Goal: Task Accomplishment & Management: Use online tool/utility

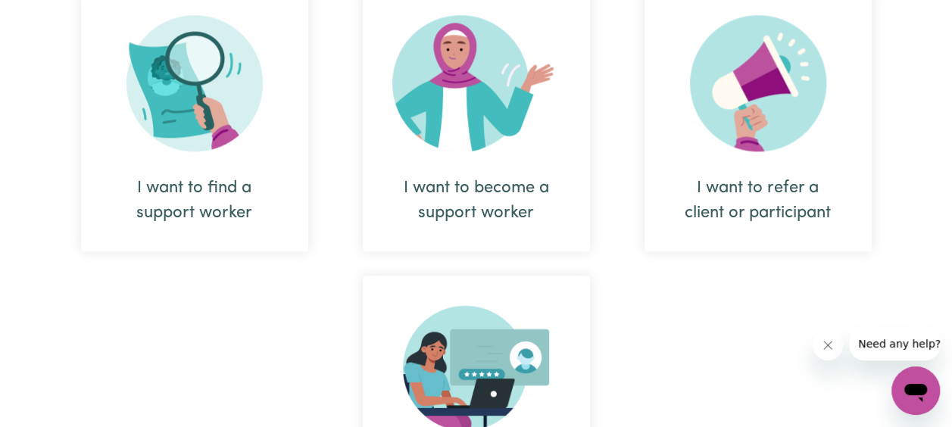
scroll to position [606, 0]
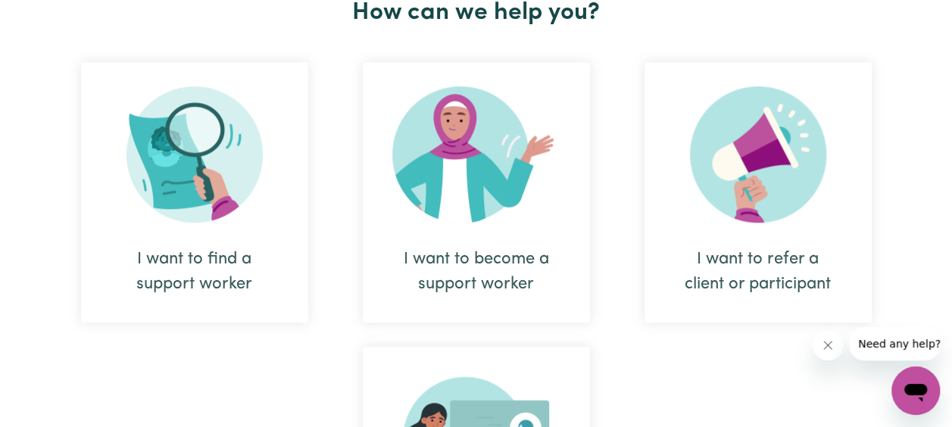
click at [258, 236] on div "I want to find a support worker" at bounding box center [194, 192] width 227 height 261
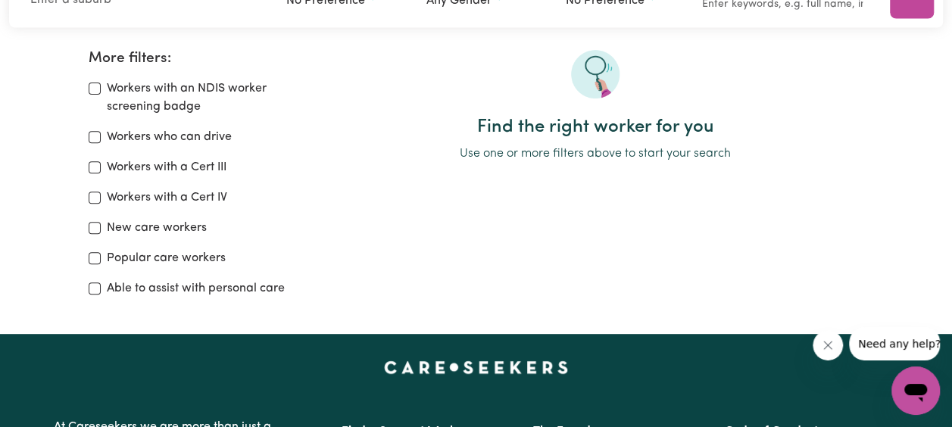
scroll to position [227, 0]
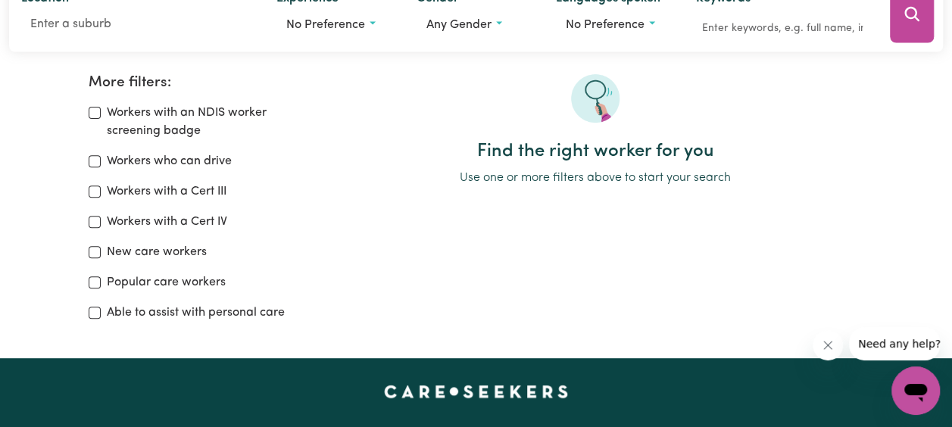
click at [126, 312] on label "Able to assist with personal care" at bounding box center [196, 313] width 178 height 18
click at [101, 312] on input "Able to assist with personal care" at bounding box center [95, 313] width 12 height 12
checkbox input "true"
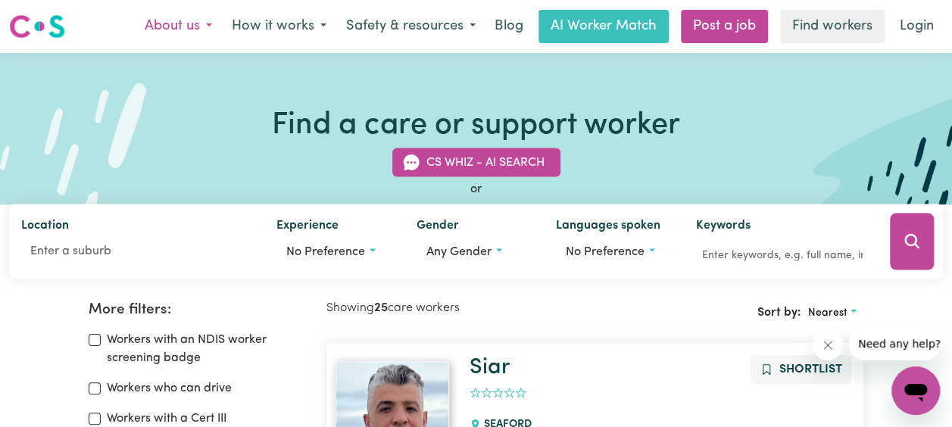
click at [160, 20] on button "About us" at bounding box center [178, 27] width 87 height 32
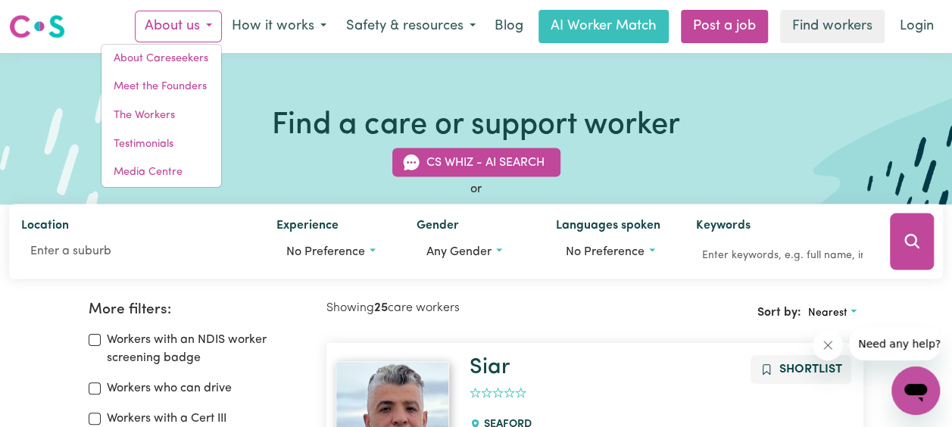
click at [119, 10] on div "Menu About us About Careseekers Meet the Founders The Workers Testimonials Medi…" at bounding box center [476, 26] width 952 height 35
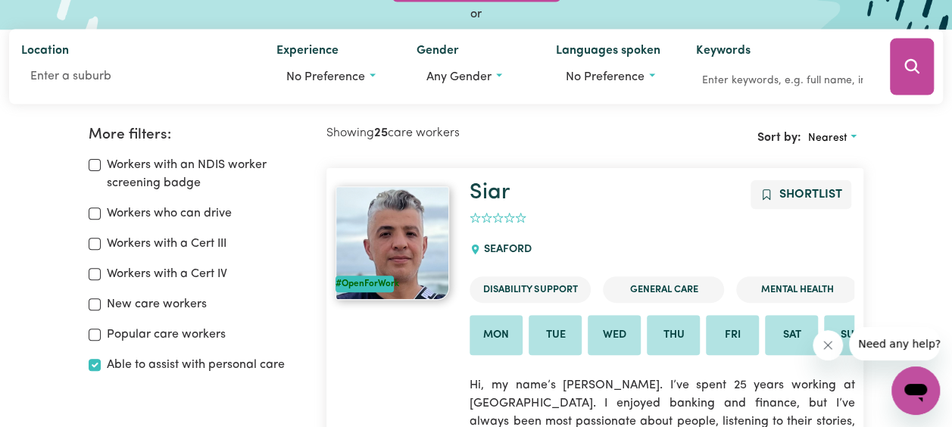
scroll to position [151, 0]
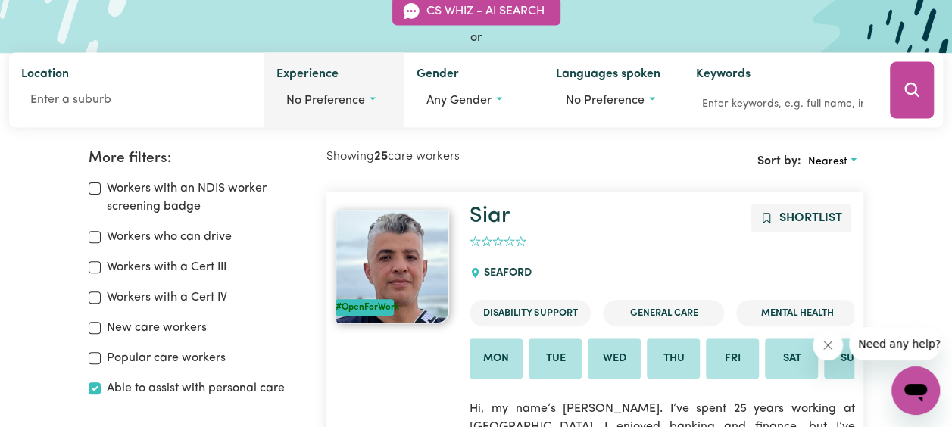
click at [368, 96] on button "No preference" at bounding box center [333, 100] width 115 height 29
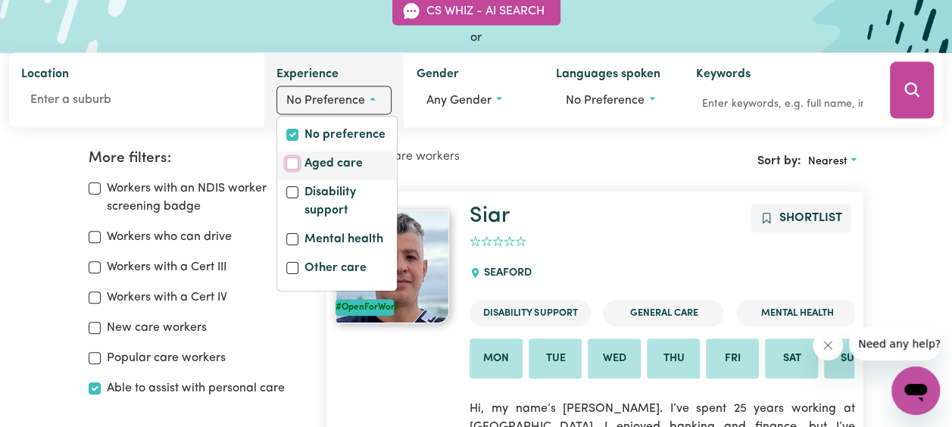
click at [288, 162] on input "Aged care" at bounding box center [292, 164] width 12 height 12
checkbox input "true"
checkbox input "false"
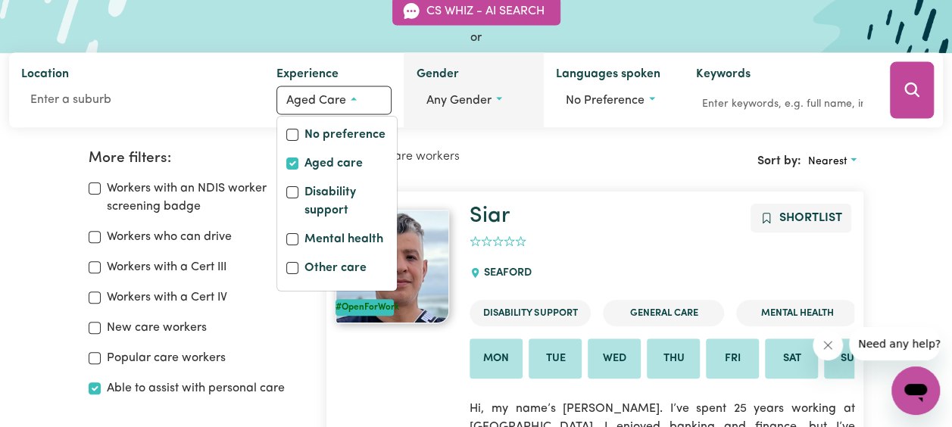
click at [475, 105] on span "Any gender" at bounding box center [458, 101] width 65 height 12
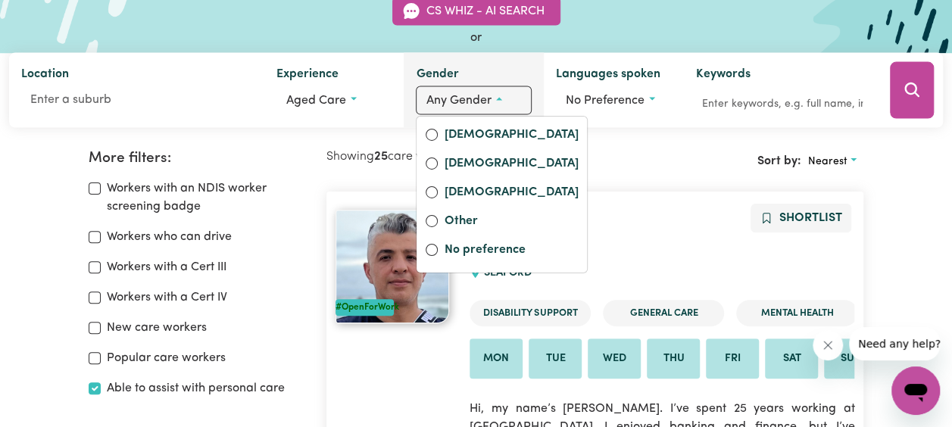
click at [475, 105] on span "Any gender" at bounding box center [458, 101] width 65 height 12
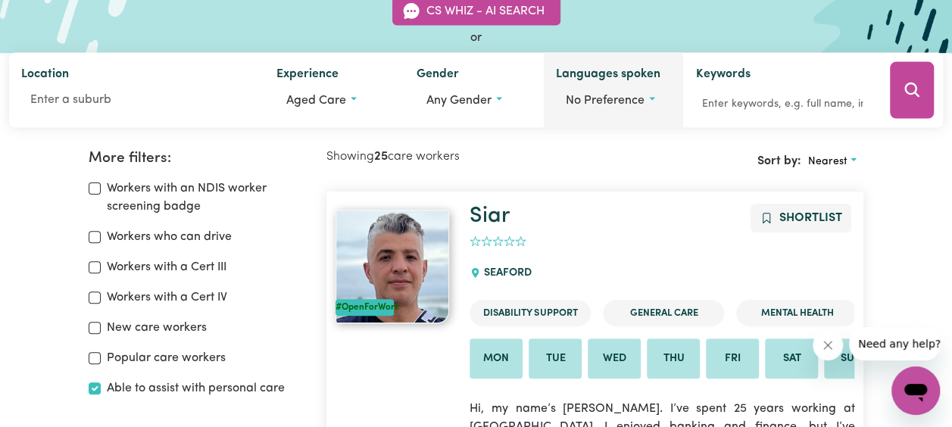
click at [636, 105] on span "No preference" at bounding box center [605, 101] width 79 height 12
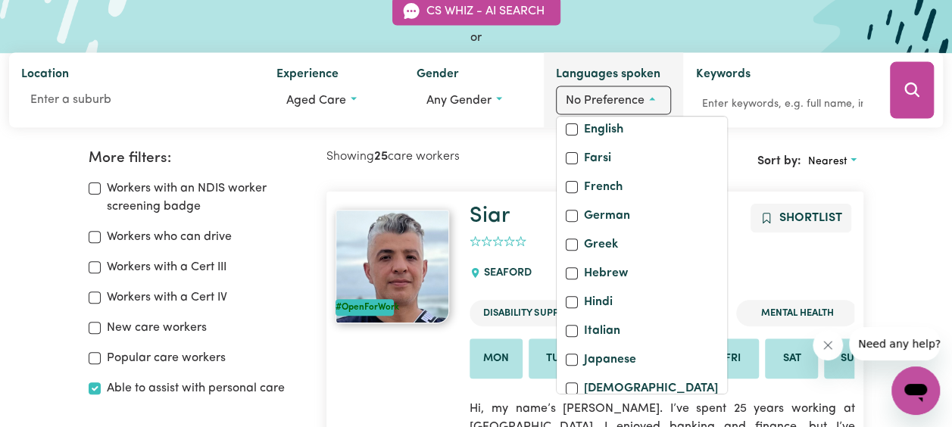
scroll to position [303, 0]
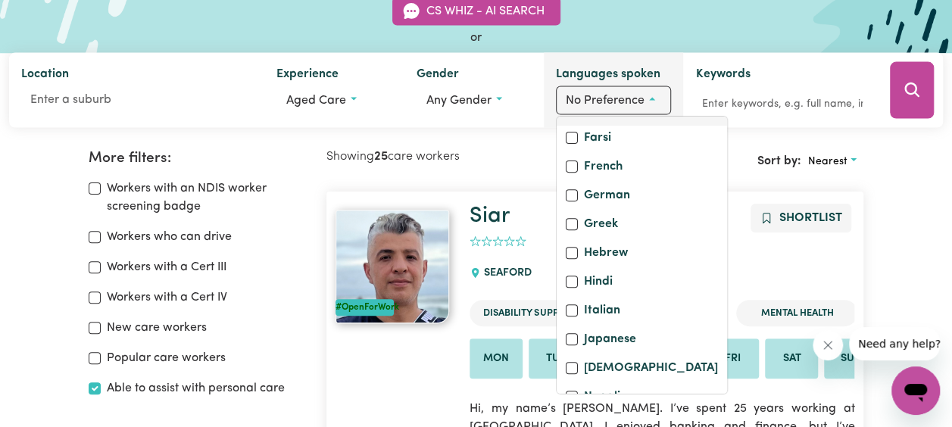
click at [566, 121] on div "English" at bounding box center [642, 110] width 152 height 21
click at [567, 115] on input "English" at bounding box center [572, 109] width 12 height 12
checkbox input "true"
checkbox input "false"
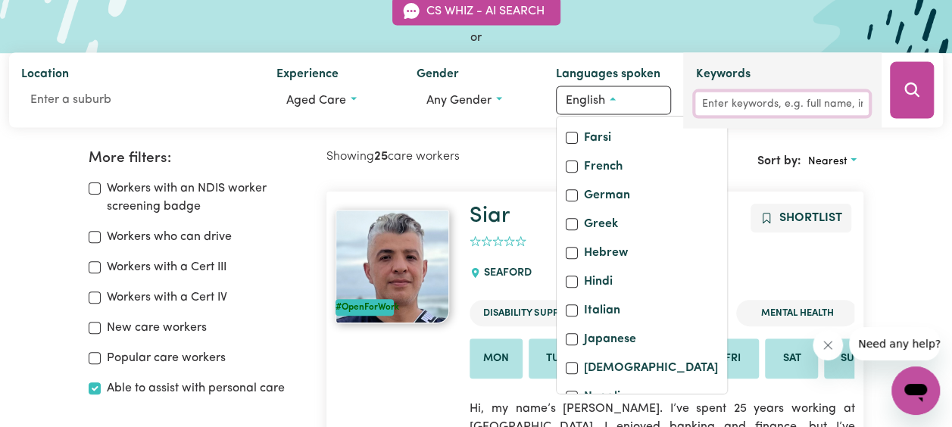
click at [774, 110] on input "Keywords" at bounding box center [781, 103] width 173 height 23
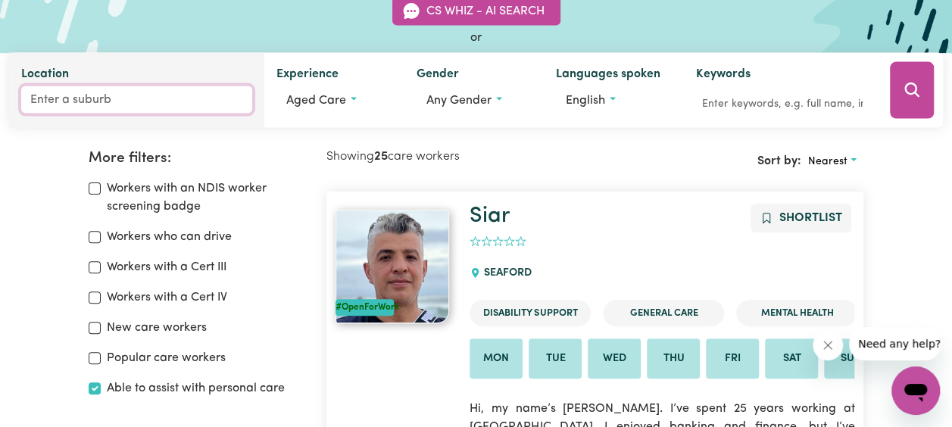
click at [106, 98] on input "Location" at bounding box center [136, 99] width 231 height 27
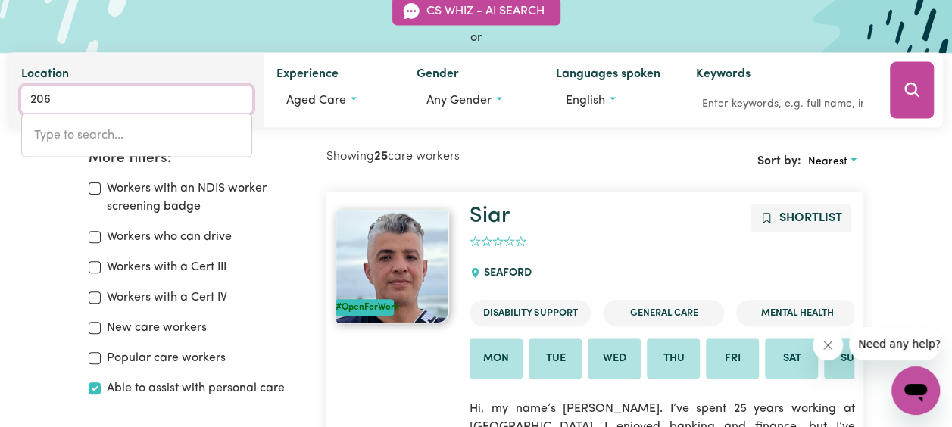
type input "2067"
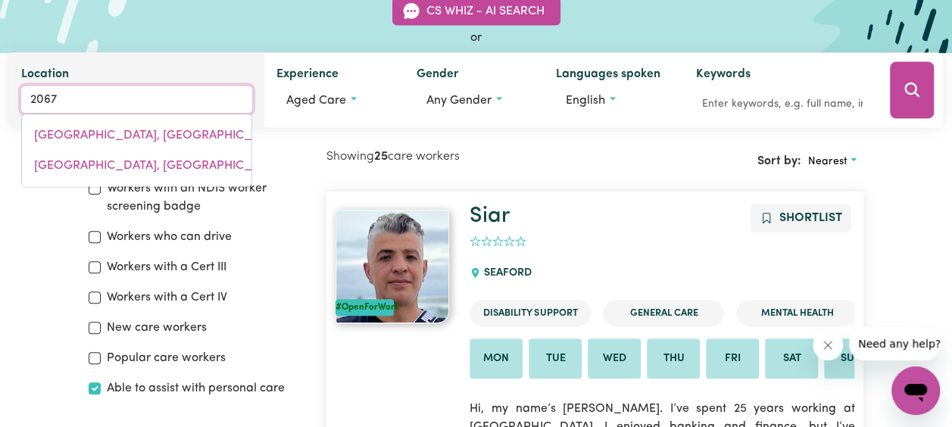
drag, startPoint x: 115, startPoint y: 126, endPoint x: 129, endPoint y: 120, distance: 14.9
click at [115, 126] on link "[GEOGRAPHIC_DATA], [GEOGRAPHIC_DATA], 2067" at bounding box center [137, 135] width 230 height 30
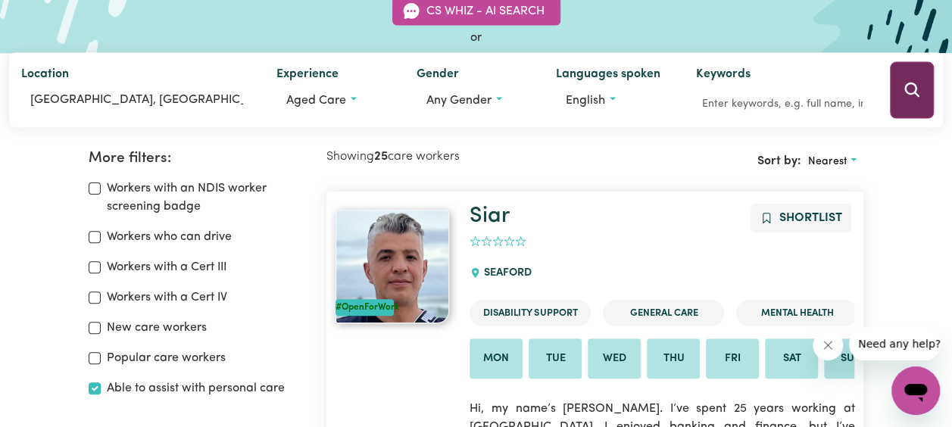
drag, startPoint x: 936, startPoint y: 77, endPoint x: 920, endPoint y: 86, distance: 19.0
click at [928, 83] on div at bounding box center [912, 90] width 62 height 75
click at [920, 86] on icon "Search" at bounding box center [912, 90] width 18 height 18
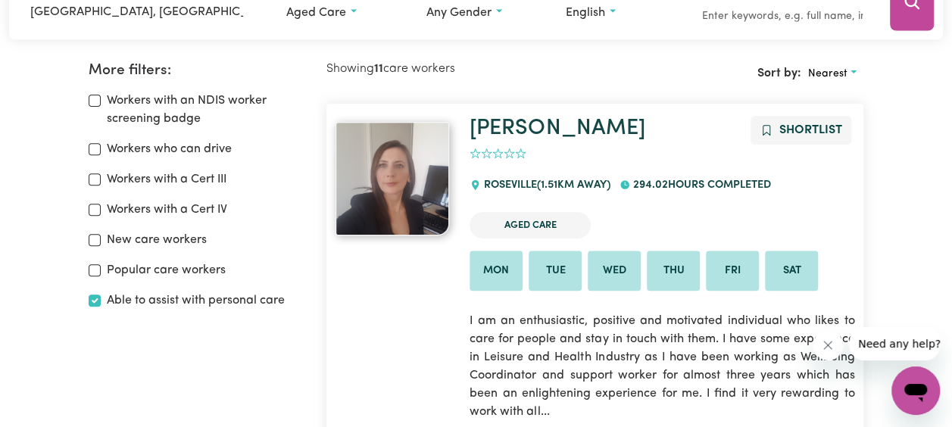
scroll to position [151, 0]
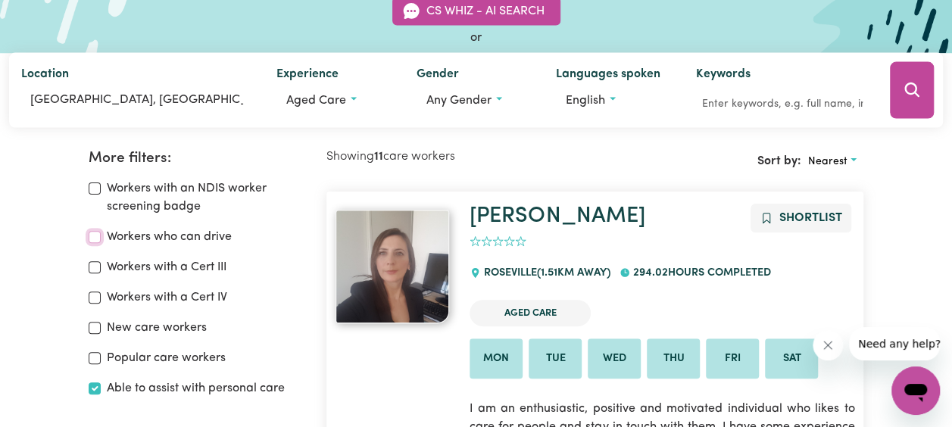
click at [94, 241] on input "Workers who can drive" at bounding box center [95, 237] width 12 height 12
checkbox input "true"
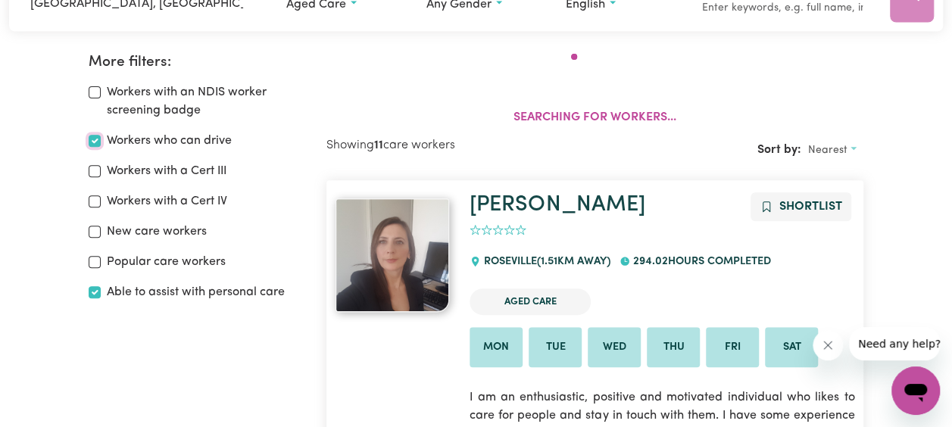
scroll to position [253, 0]
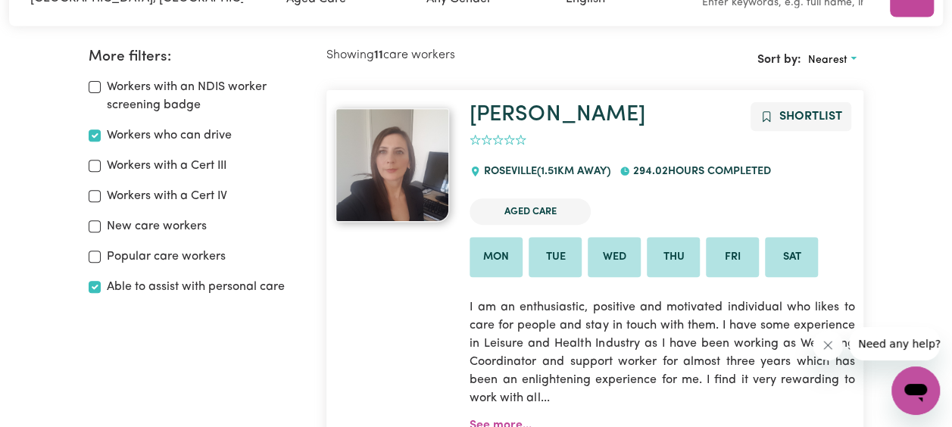
click at [205, 188] on label "Workers with a Cert IV" at bounding box center [167, 196] width 120 height 18
click at [101, 190] on input "Workers with a Cert IV" at bounding box center [95, 196] width 12 height 12
checkbox input "true"
click at [120, 170] on label "Workers with a Cert III" at bounding box center [167, 166] width 120 height 18
click at [101, 170] on input "Workers with a Cert III" at bounding box center [95, 166] width 12 height 12
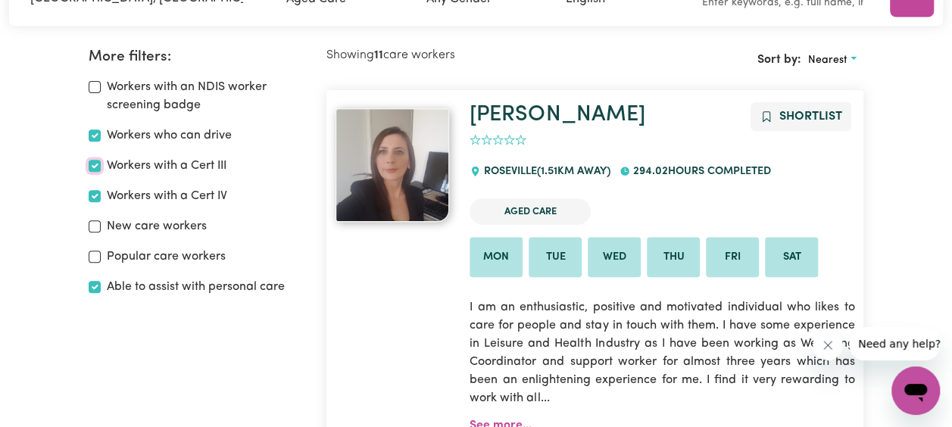
checkbox input "true"
click at [96, 130] on input "Workers who can drive" at bounding box center [95, 136] width 12 height 12
checkbox input "false"
click at [97, 195] on input "Workers with a Cert IV" at bounding box center [95, 196] width 12 height 12
checkbox input "false"
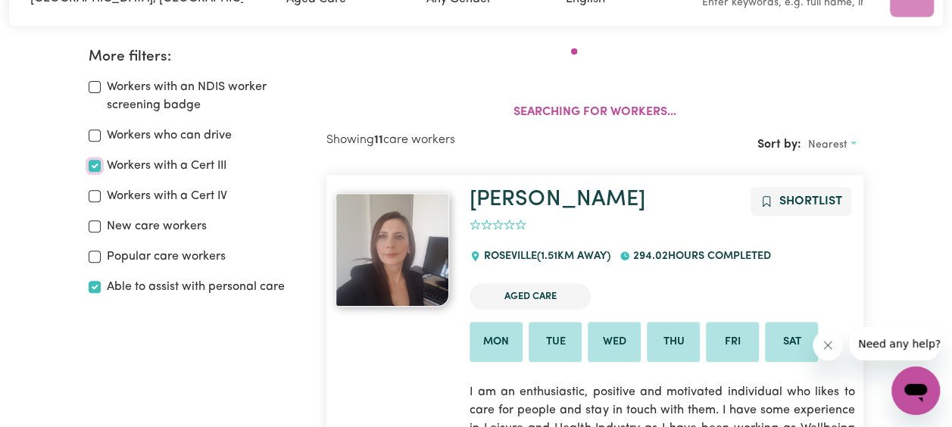
click at [95, 167] on input "Workers with a Cert III" at bounding box center [95, 166] width 12 height 12
checkbox input "false"
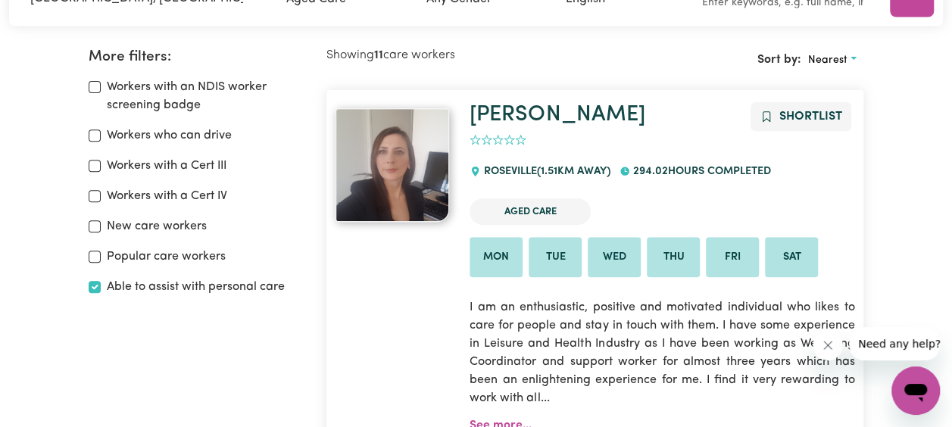
click at [152, 259] on label "Popular care workers" at bounding box center [166, 257] width 119 height 18
click at [101, 259] on input "Popular care workers" at bounding box center [95, 257] width 12 height 12
checkbox input "true"
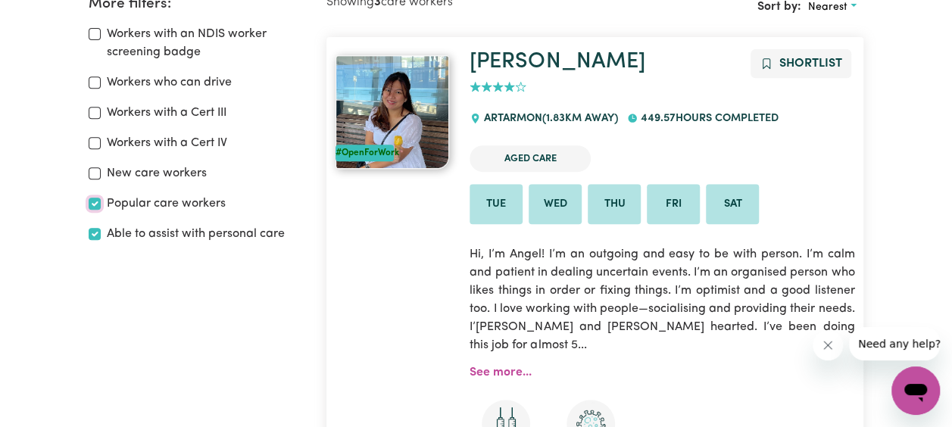
scroll to position [329, 0]
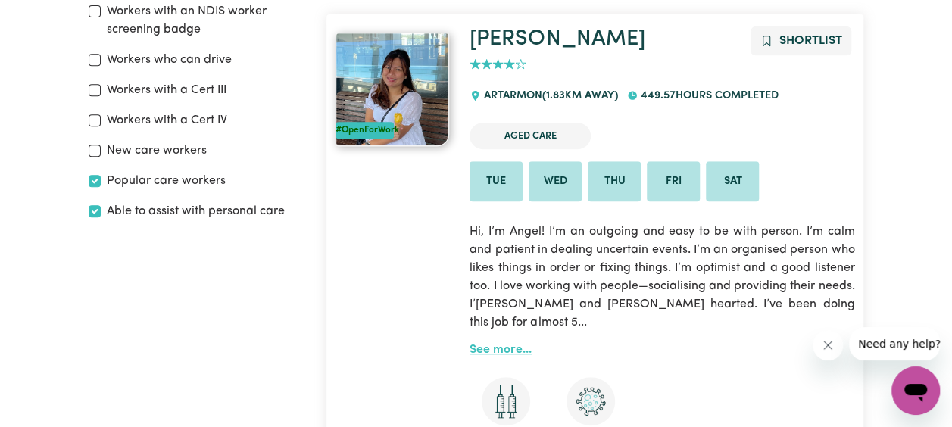
click at [500, 347] on link "See more..." at bounding box center [501, 350] width 62 height 12
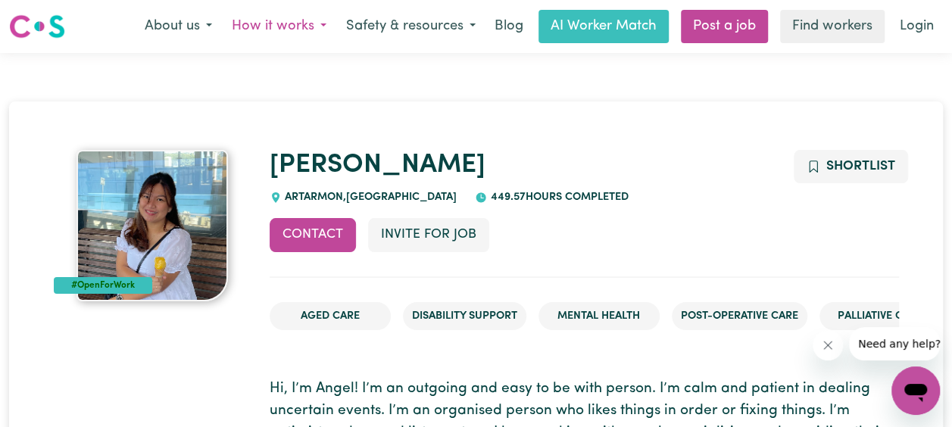
click at [248, 23] on button "How it works" at bounding box center [279, 27] width 114 height 32
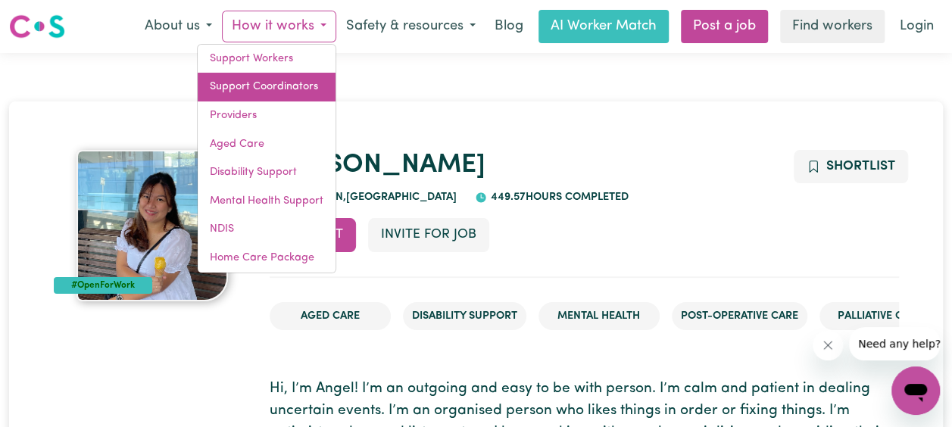
click at [247, 81] on link "Support Coordinators" at bounding box center [267, 87] width 138 height 29
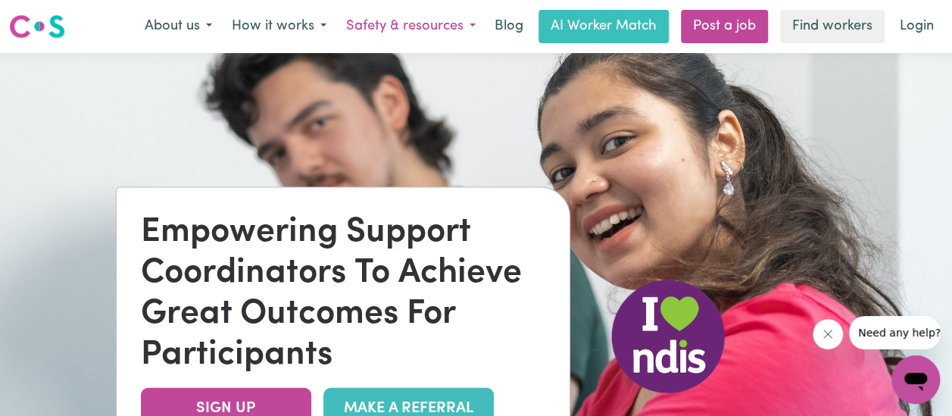
click at [403, 20] on button "Safety & resources" at bounding box center [410, 27] width 149 height 32
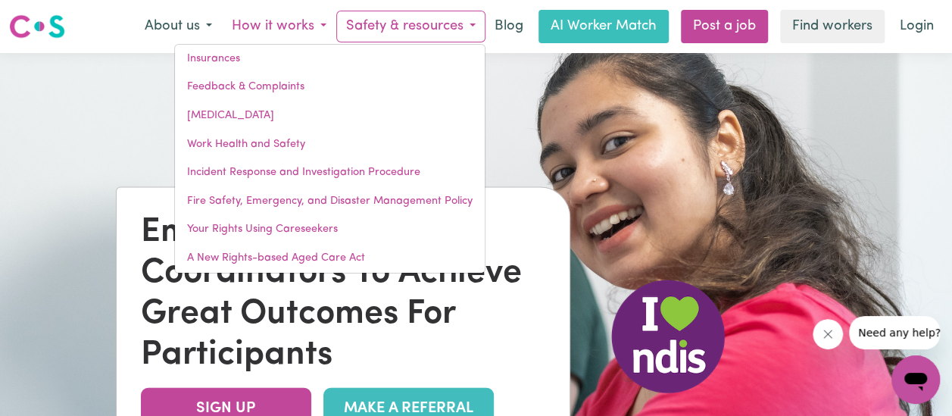
click at [300, 19] on button "How it works" at bounding box center [279, 27] width 114 height 32
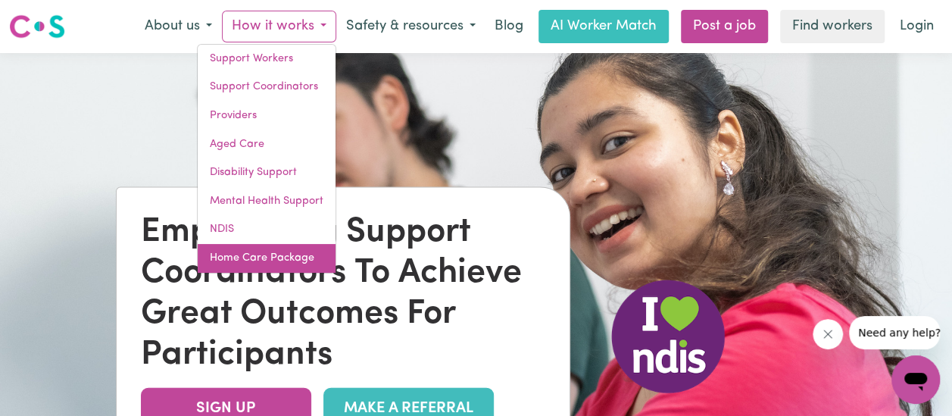
click at [270, 260] on link "Home Care Package" at bounding box center [267, 258] width 138 height 29
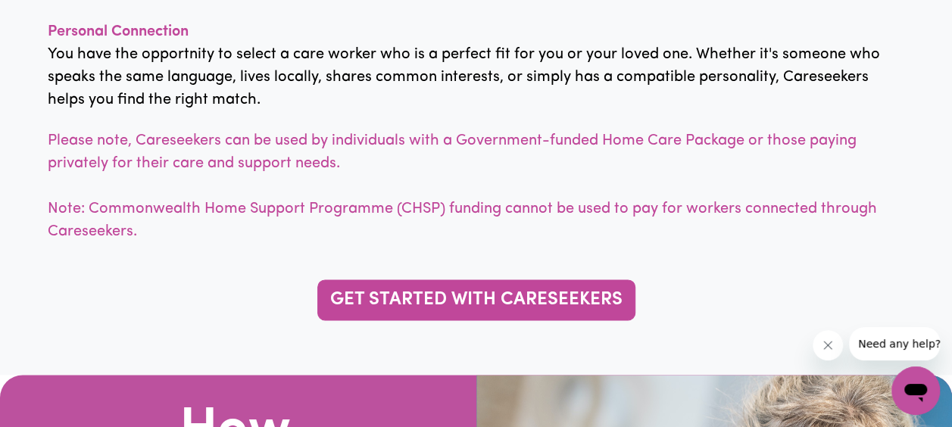
scroll to position [833, 0]
